Goal: Task Accomplishment & Management: Use online tool/utility

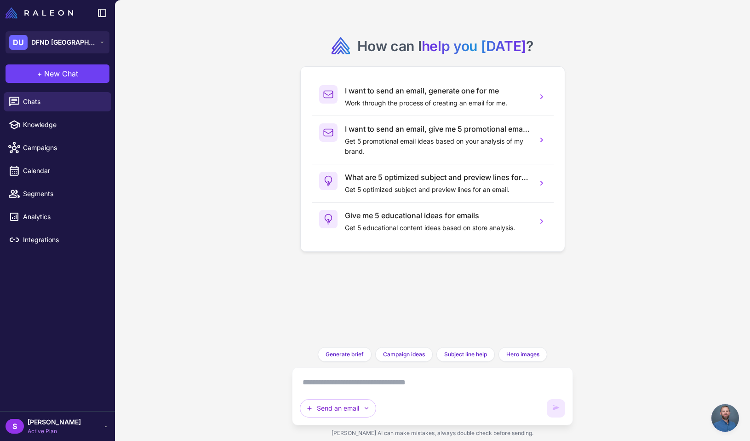
scroll to position [603, 0]
click at [63, 72] on span "New Chat" at bounding box center [61, 73] width 34 height 11
click at [327, 384] on textarea at bounding box center [433, 382] width 266 height 15
paste textarea "**********"
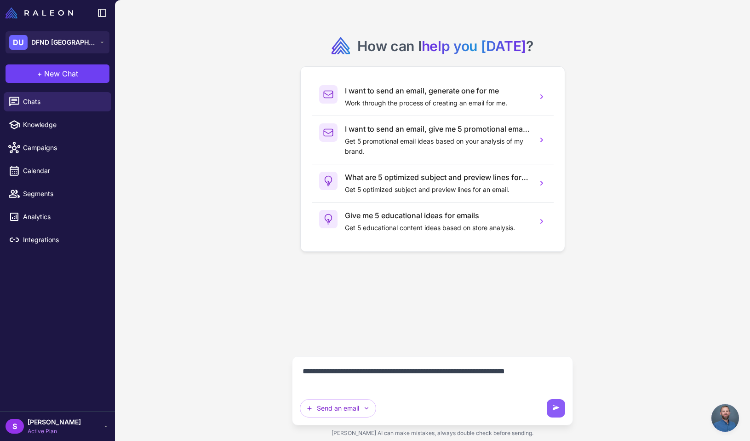
click at [527, 372] on textarea "**********" at bounding box center [433, 377] width 266 height 26
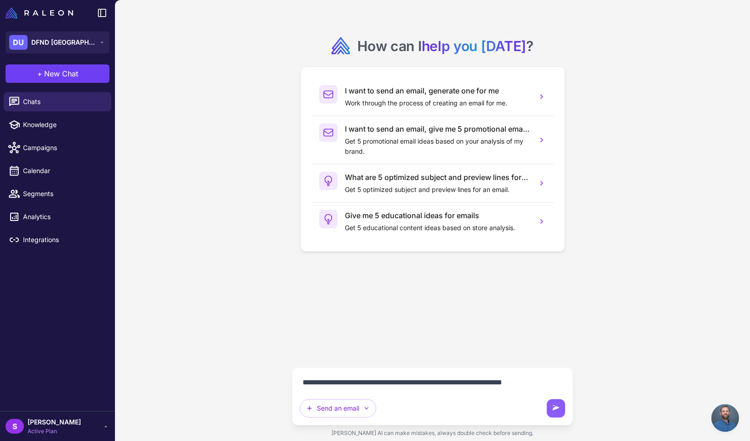
click at [563, 381] on textarea "**********" at bounding box center [433, 382] width 266 height 15
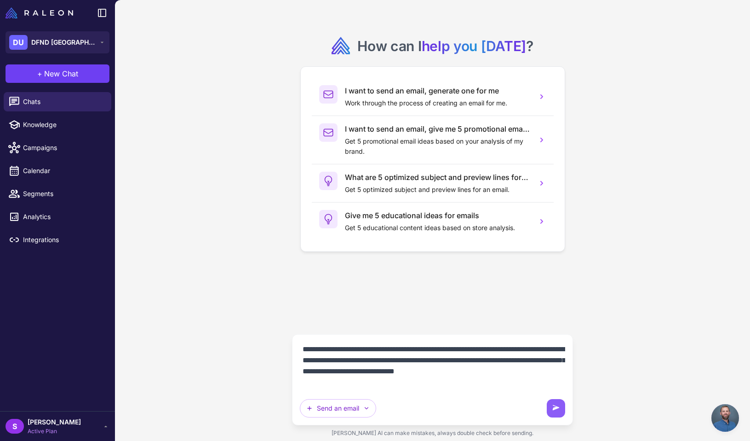
type textarea "**********"
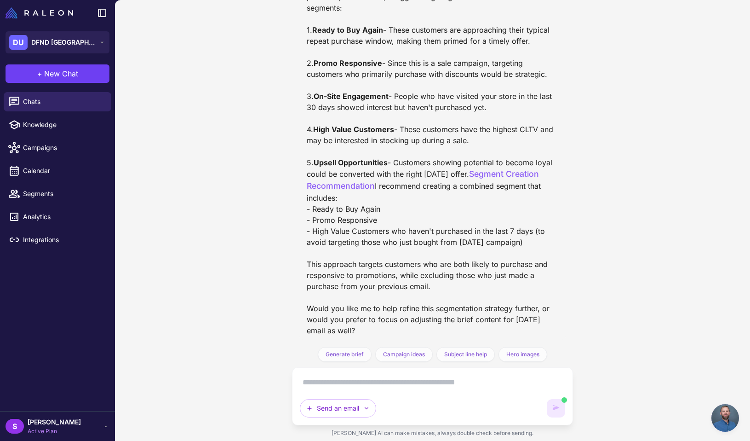
scroll to position [275, 0]
drag, startPoint x: 312, startPoint y: 209, endPoint x: 380, endPoint y: 210, distance: 67.2
click at [380, 210] on div "I'd be happy to help you create a more effective segment for your upcoming [DAT…" at bounding box center [433, 90] width 252 height 490
copy div "Ready to Buy Again"
drag, startPoint x: 314, startPoint y: 221, endPoint x: 379, endPoint y: 221, distance: 64.9
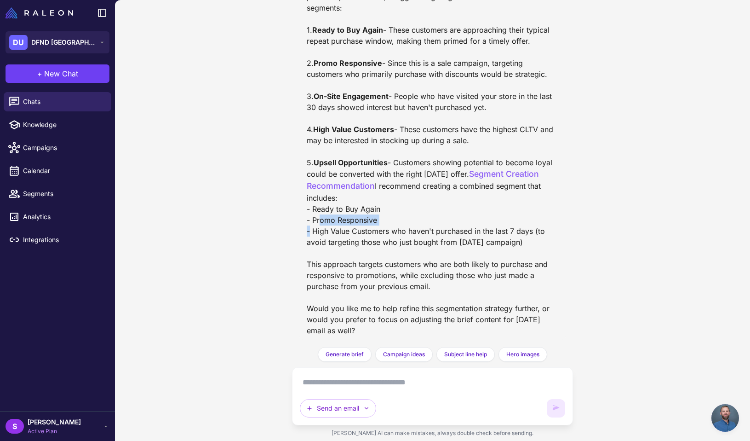
click at [379, 221] on div "I'd be happy to help you create a more effective segment for your upcoming [DAT…" at bounding box center [433, 90] width 252 height 490
copy div "Promo Responsive"
drag, startPoint x: 312, startPoint y: 232, endPoint x: 388, endPoint y: 230, distance: 75.9
click at [388, 230] on div "I'd be happy to help you create a more effective segment for your upcoming [DAT…" at bounding box center [433, 90] width 252 height 490
copy div "High Value Customers"
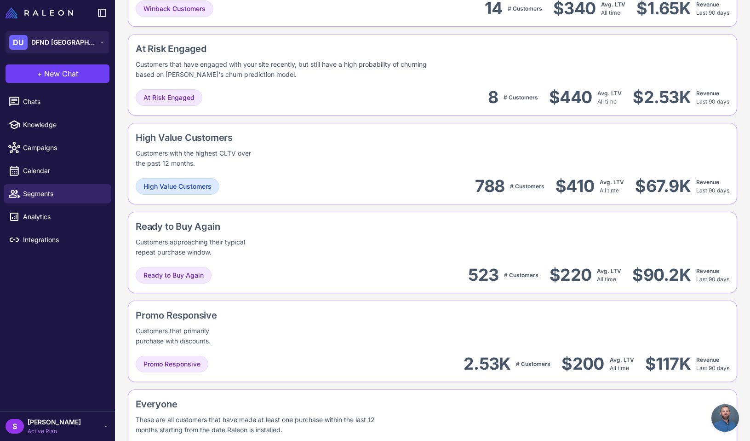
scroll to position [686, 0]
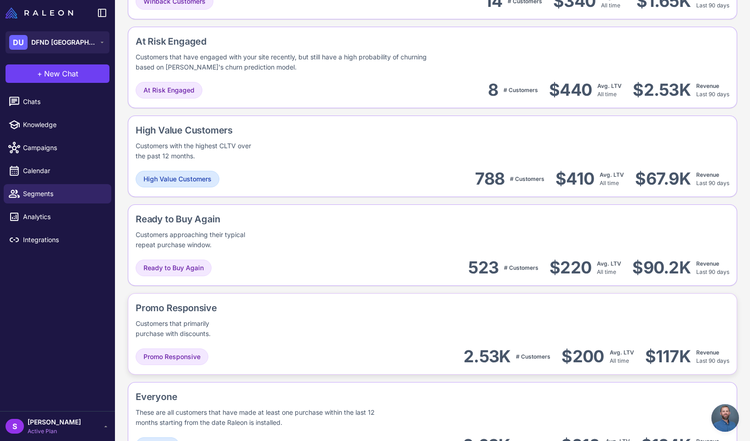
click at [292, 317] on div "Promo Responsive Customers that primarily purchase with discounts." at bounding box center [433, 320] width 594 height 38
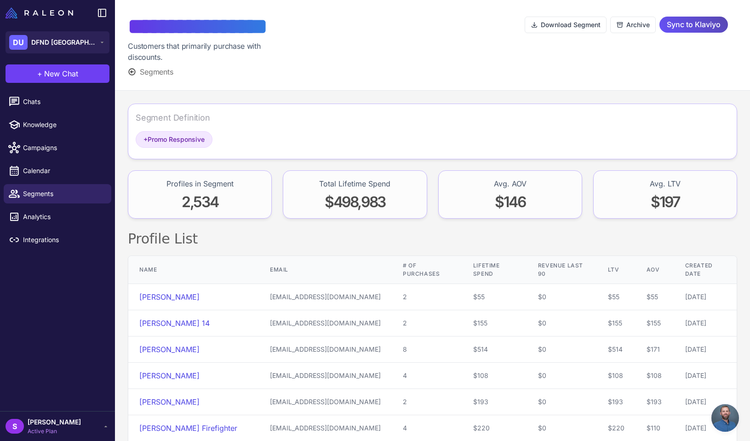
click at [678, 23] on span "Sync to Klaviyo" at bounding box center [694, 25] width 54 height 16
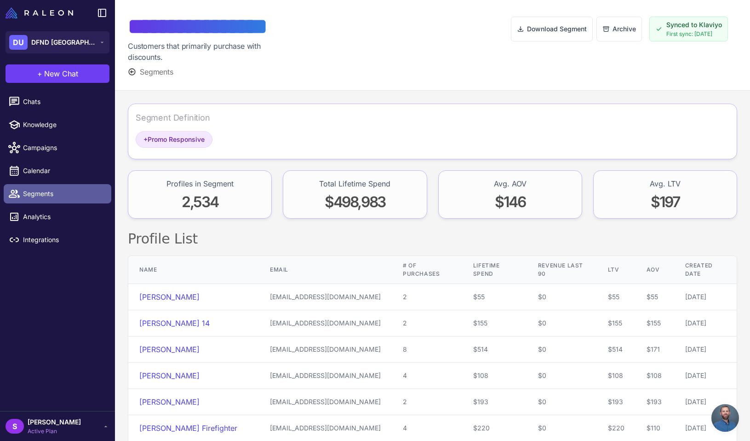
click at [38, 192] on span "Segments" at bounding box center [63, 194] width 81 height 10
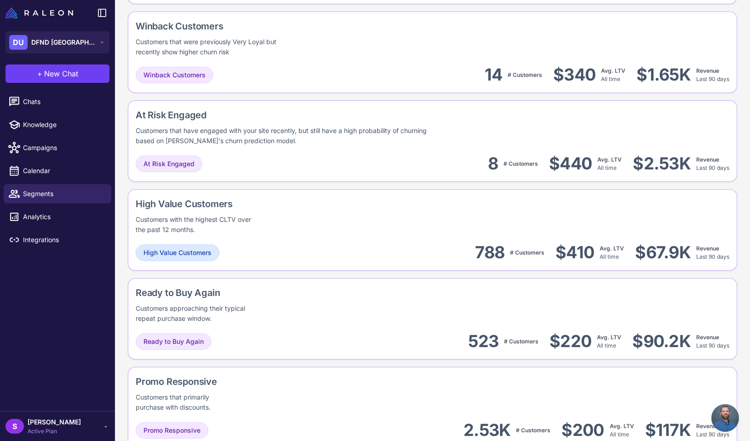
scroll to position [644, 0]
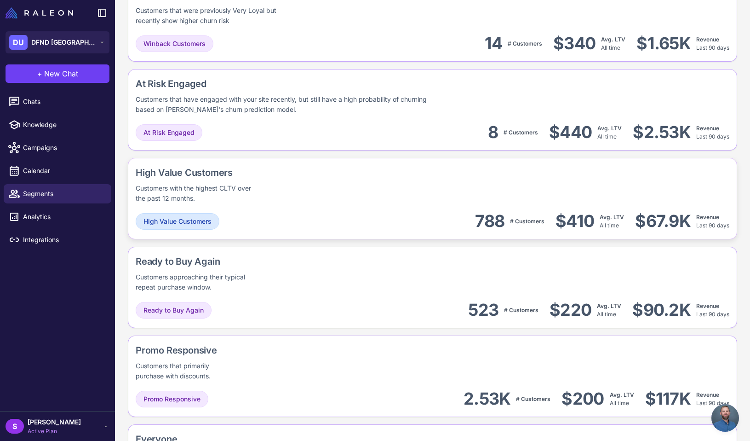
click at [279, 247] on div "High Value Customers Customers with the highest CLTV over the past 12 months. H…" at bounding box center [433, 287] width 610 height 81
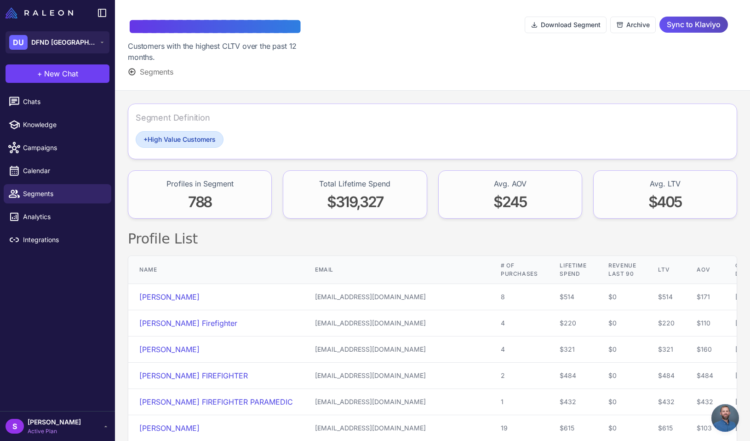
click at [699, 24] on span "Sync to Klaviyo" at bounding box center [694, 25] width 54 height 16
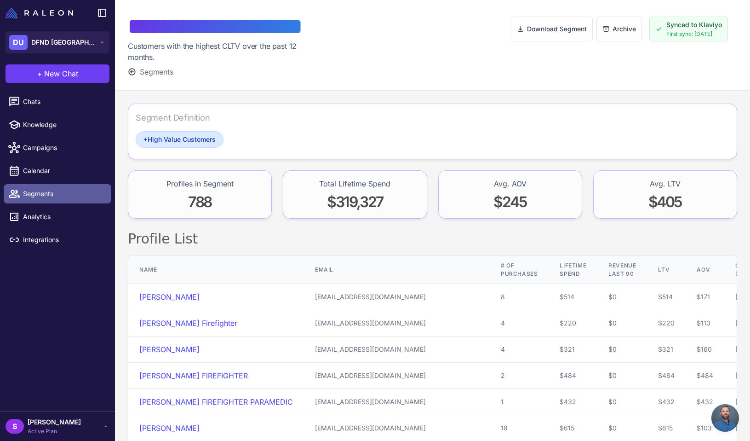
click at [36, 190] on span "Segments" at bounding box center [63, 194] width 81 height 10
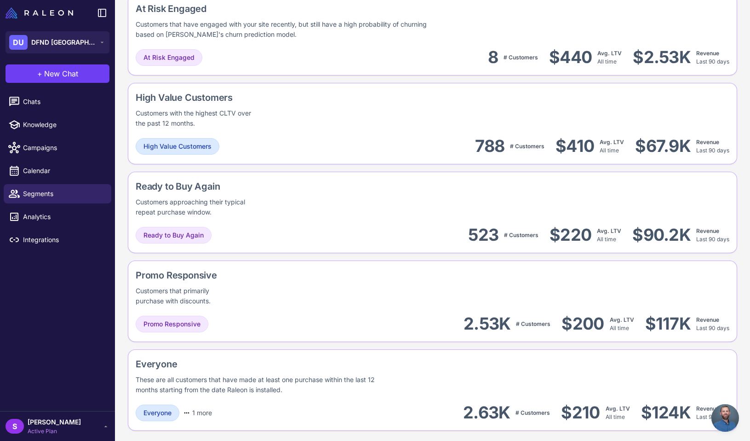
scroll to position [719, 0]
click at [335, 261] on div "Ready to Buy Again Customers approaching their typical repeat purchase window. …" at bounding box center [433, 301] width 610 height 81
